Goal: Check status: Check status

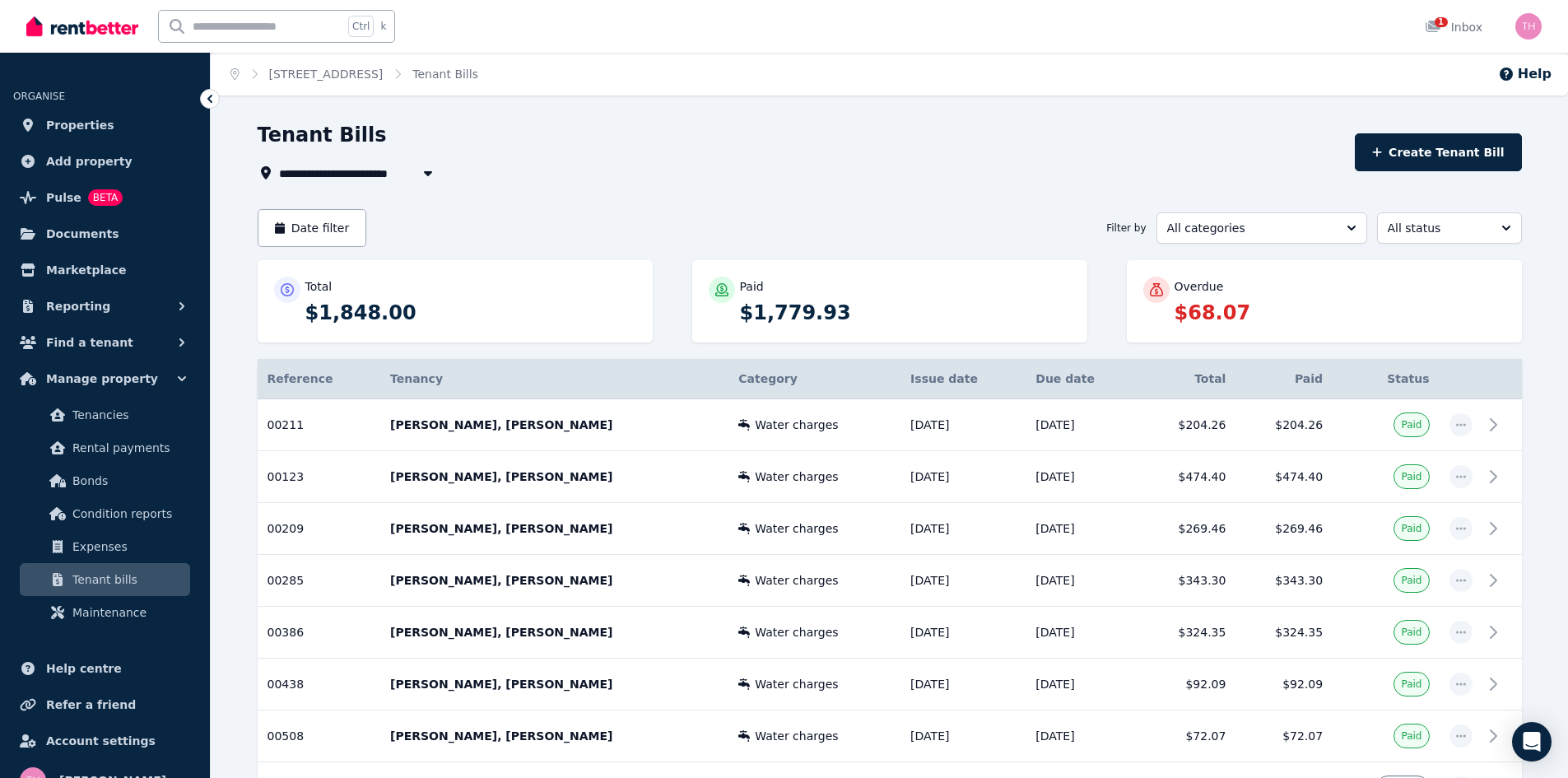
click at [339, 175] on span "24 Romani Court, Lockridge" at bounding box center [348, 173] width 137 height 20
type input "**********"
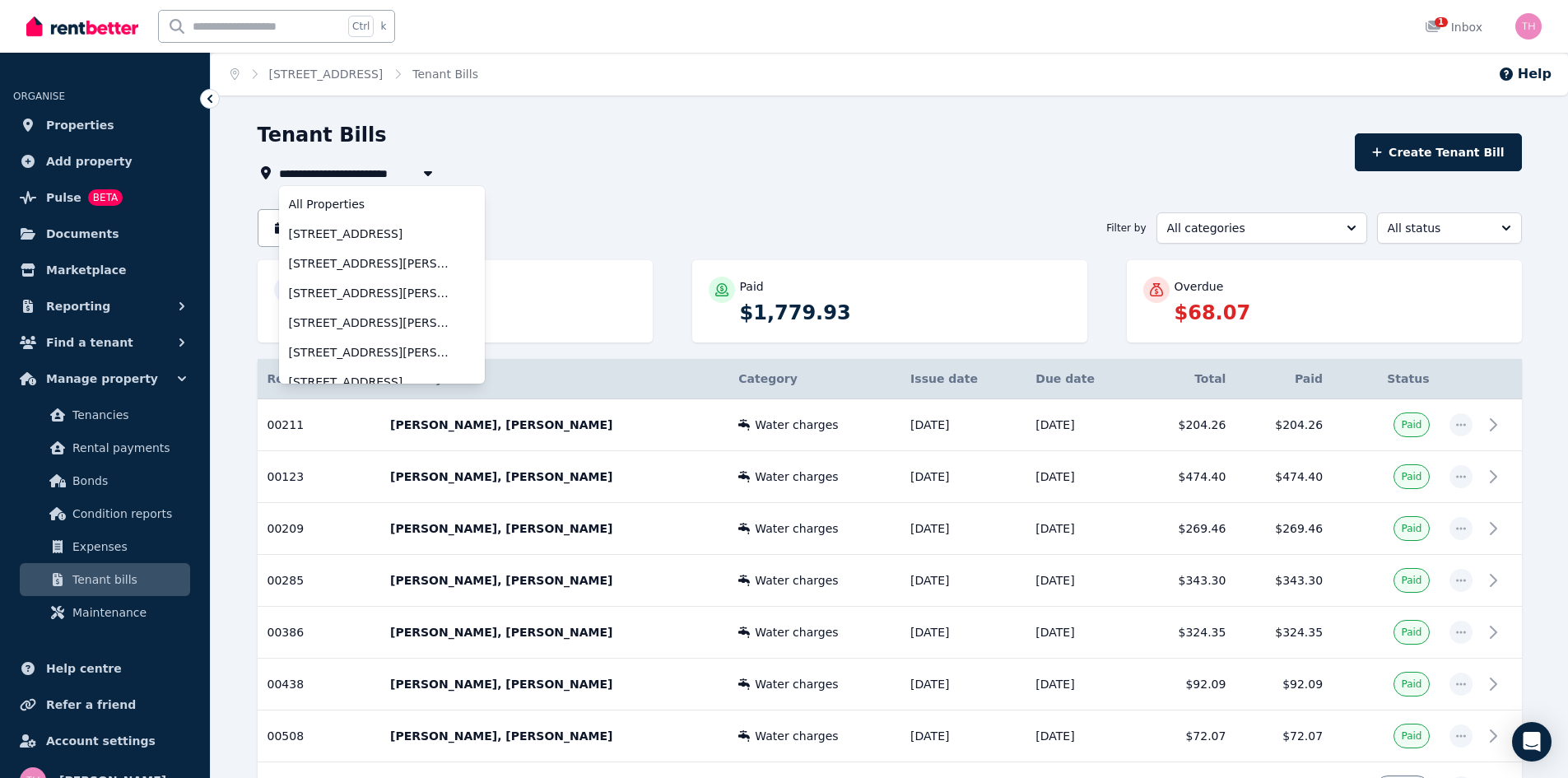
scroll to position [280, 0]
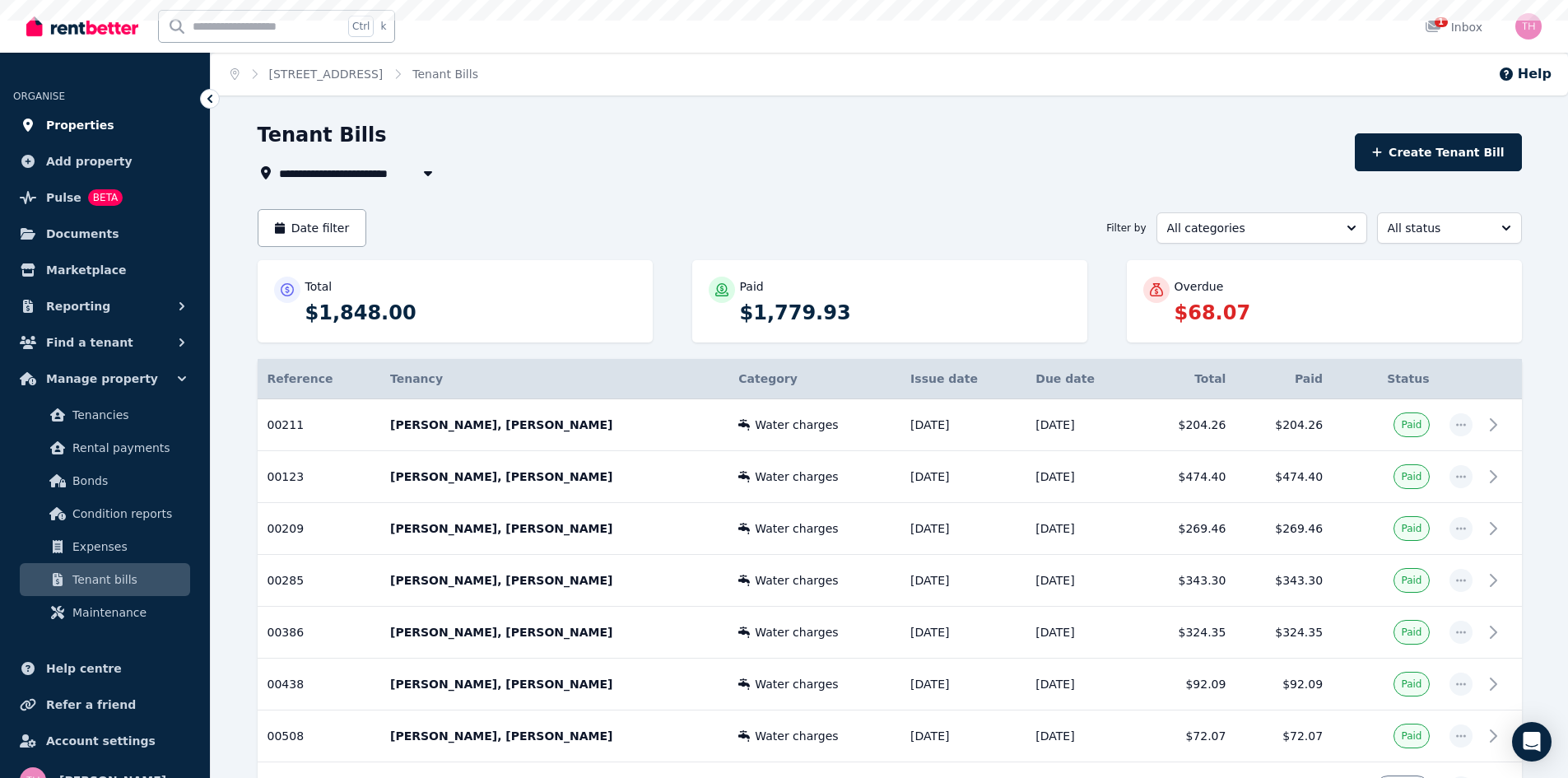
click at [75, 125] on span "Properties" at bounding box center [80, 125] width 69 height 20
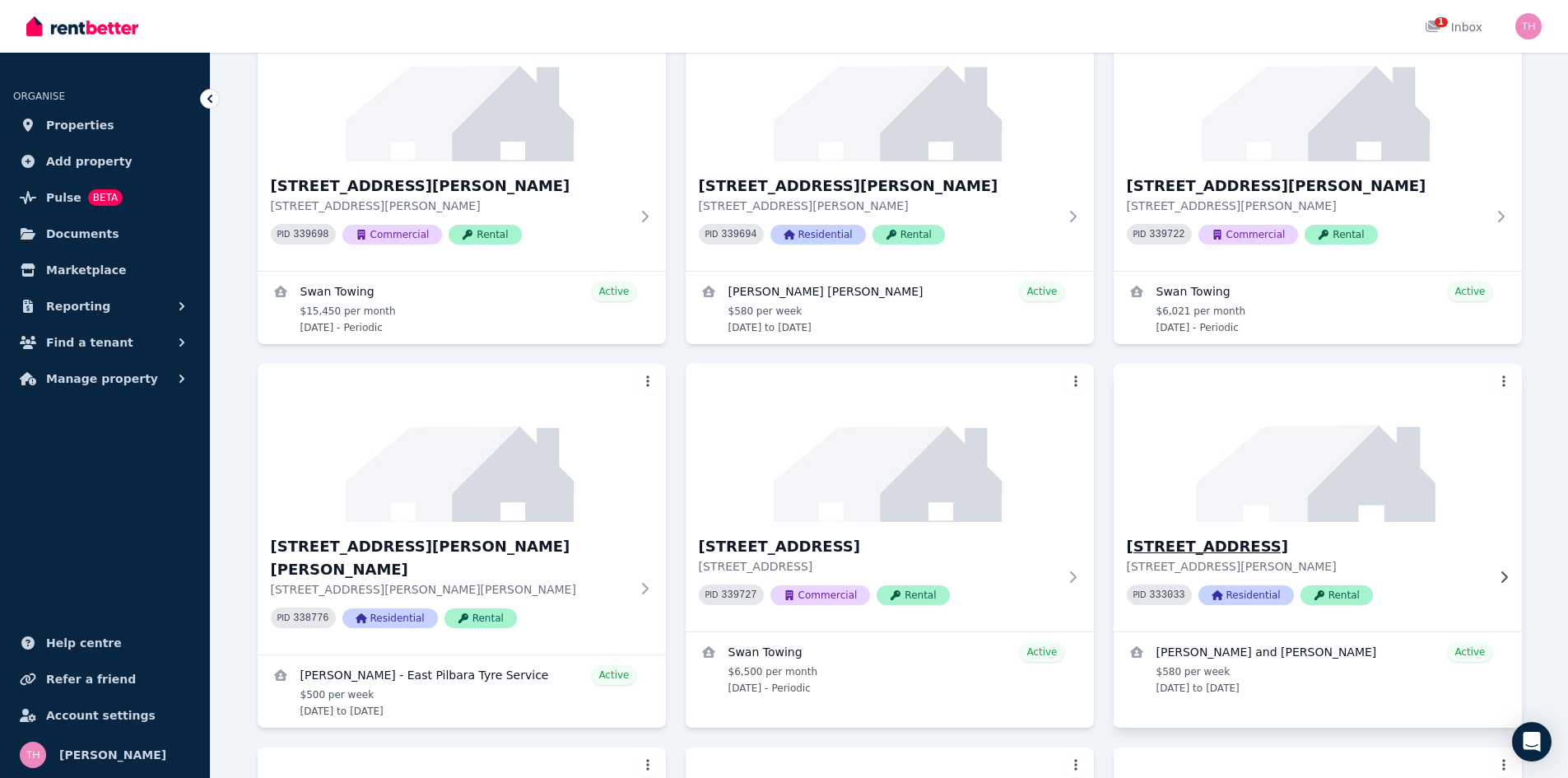
scroll to position [541, 0]
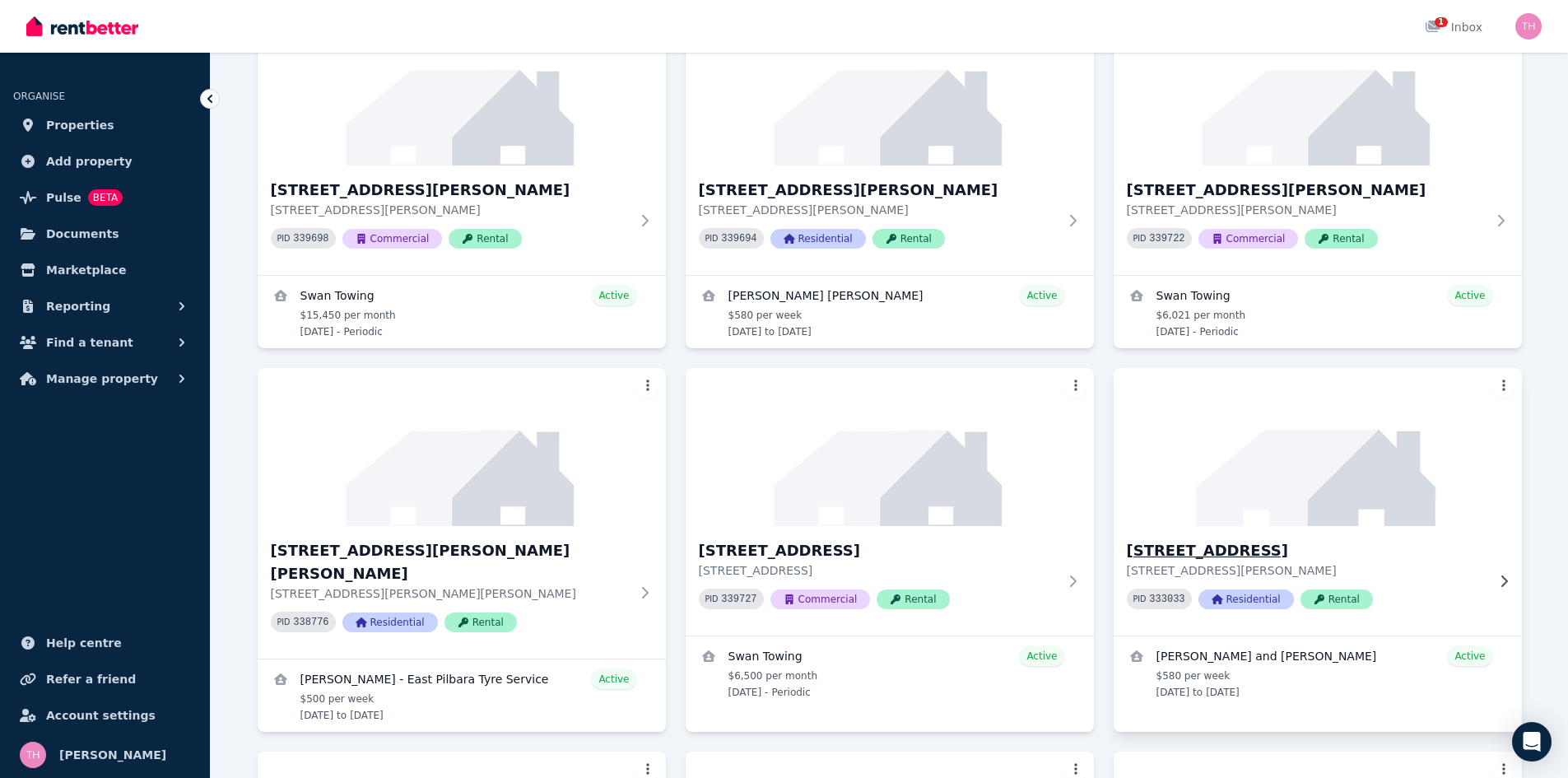
click at [1213, 553] on h3 "24 Romani Court, Lockridge" at bounding box center [1306, 550] width 359 height 23
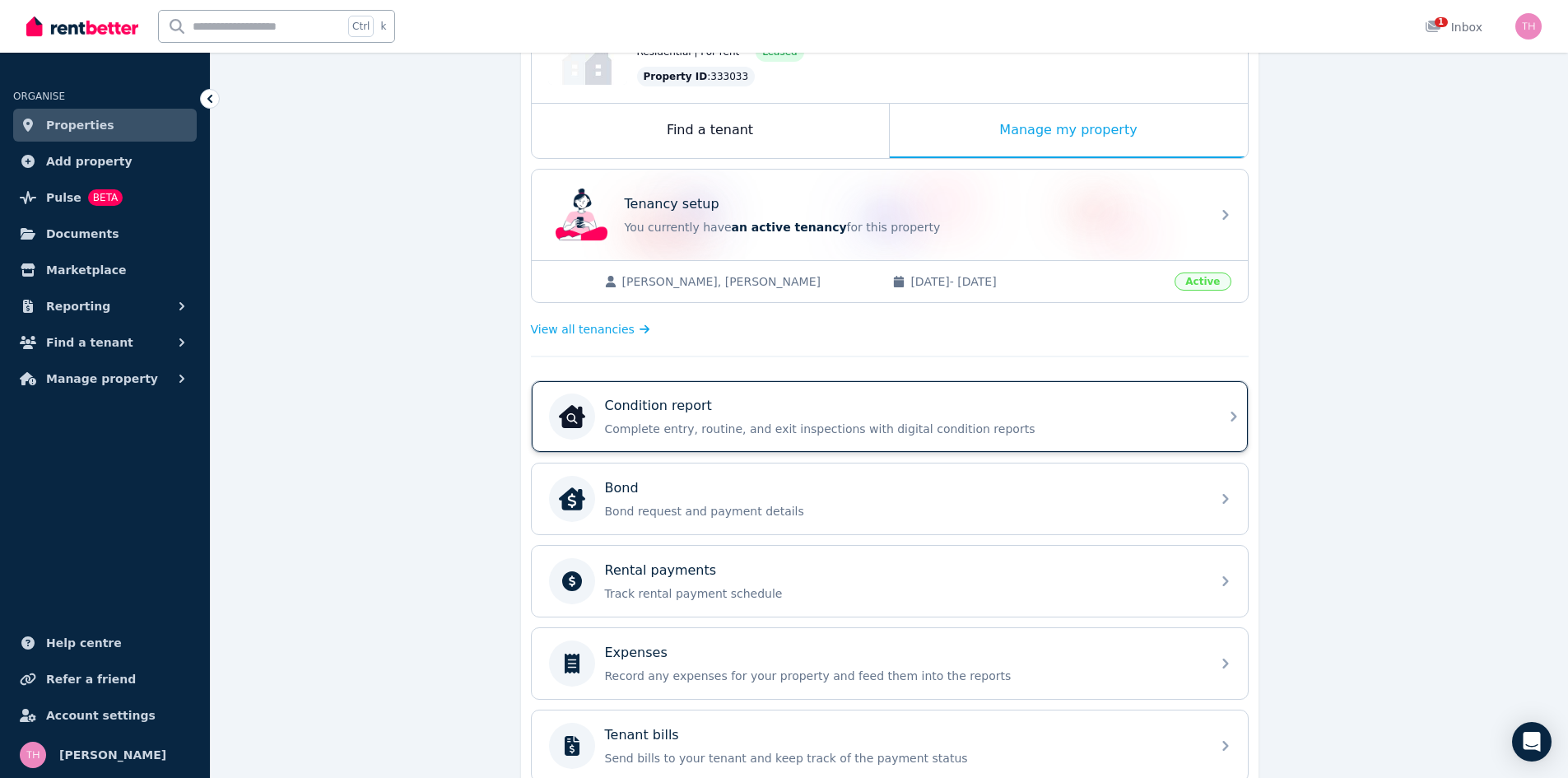
scroll to position [49, 0]
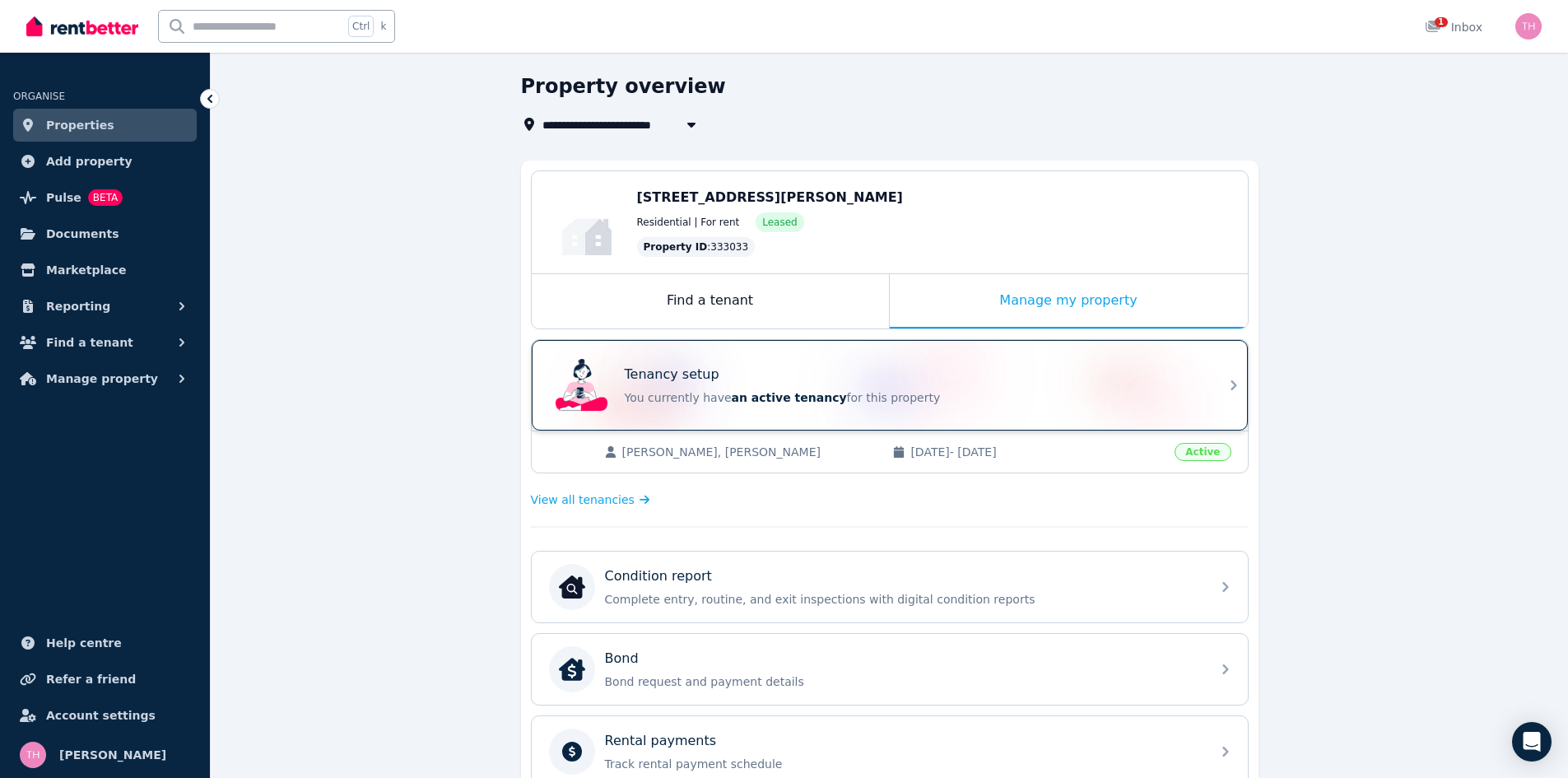
click at [929, 396] on p "You currently have an active tenancy for this property" at bounding box center [913, 397] width 576 height 17
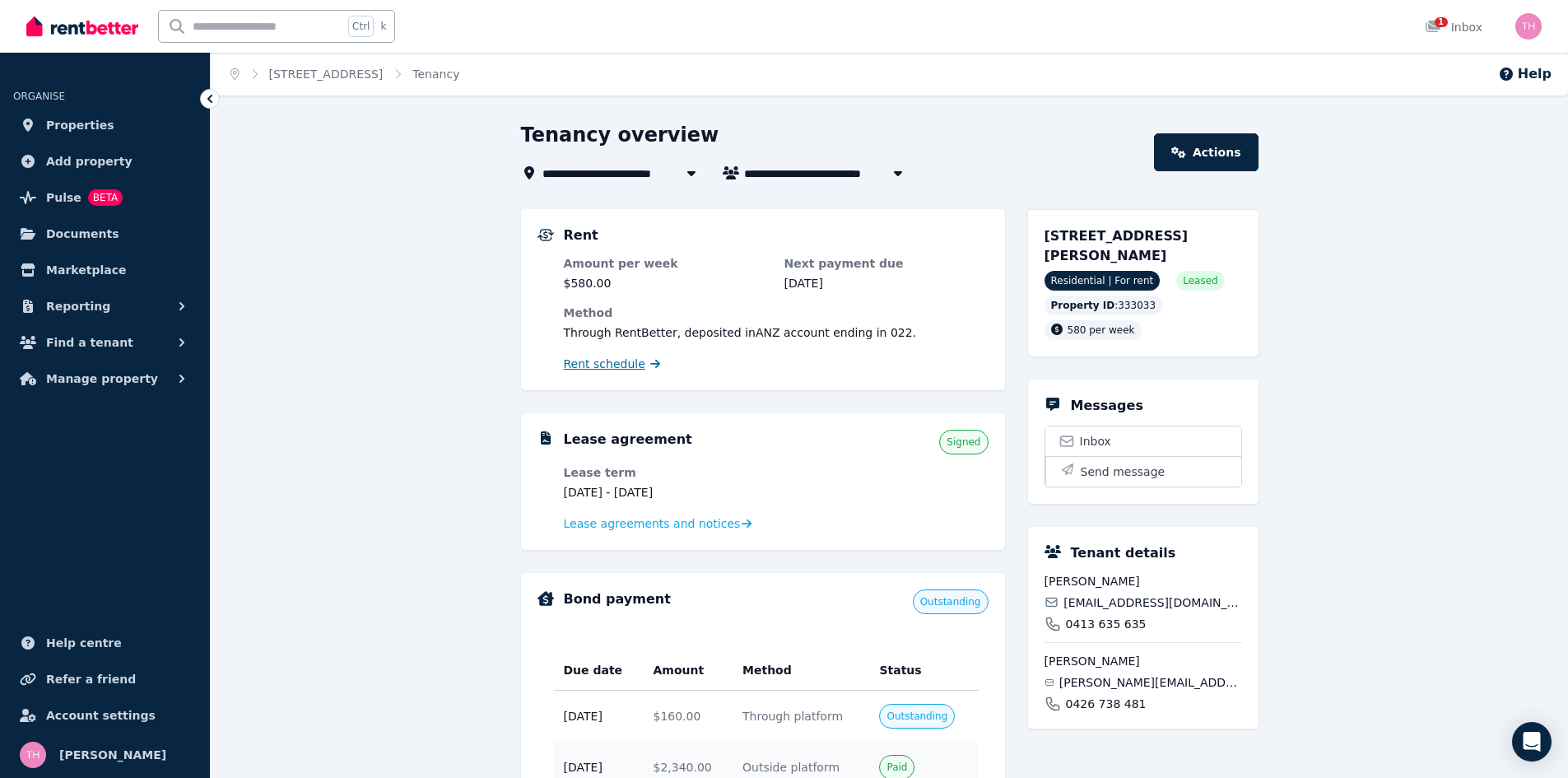
click at [598, 362] on span "Rent schedule" at bounding box center [605, 363] width 82 height 17
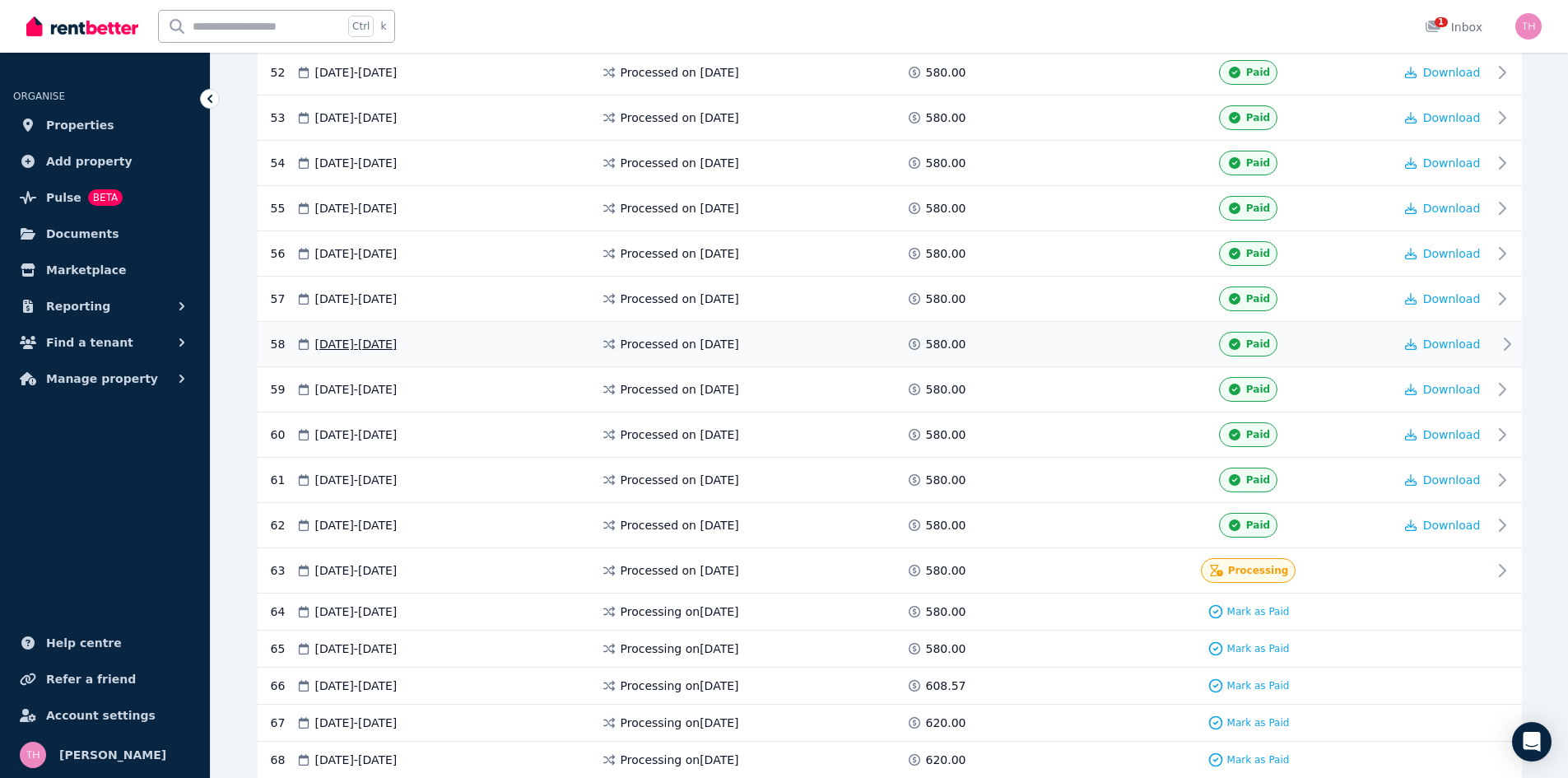
scroll to position [2716, 0]
